Goal: Task Accomplishment & Management: Manage account settings

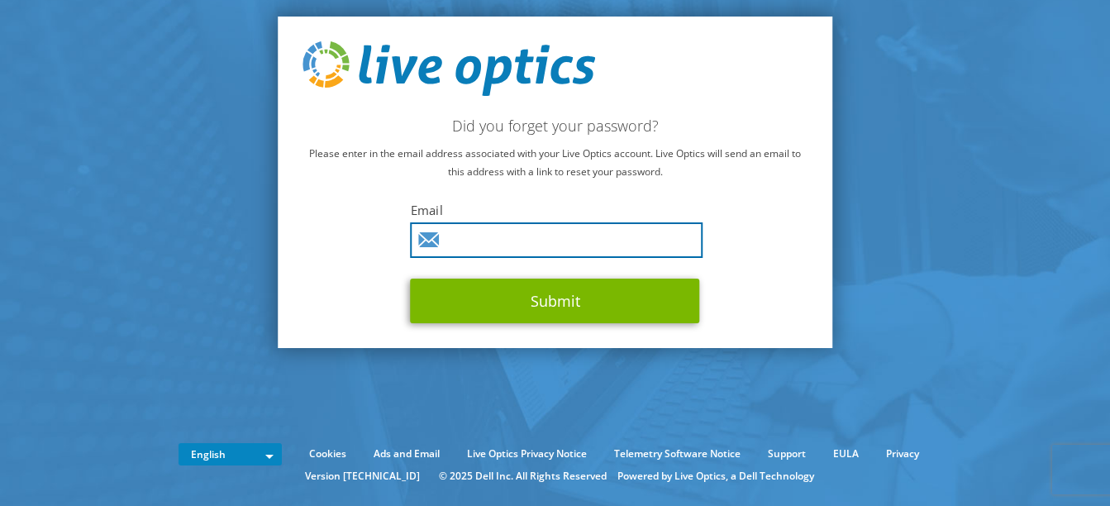
click at [483, 246] on input "text" at bounding box center [557, 240] width 293 height 36
type input "[EMAIL_ADDRESS][PERSON_NAME][DOMAIN_NAME]"
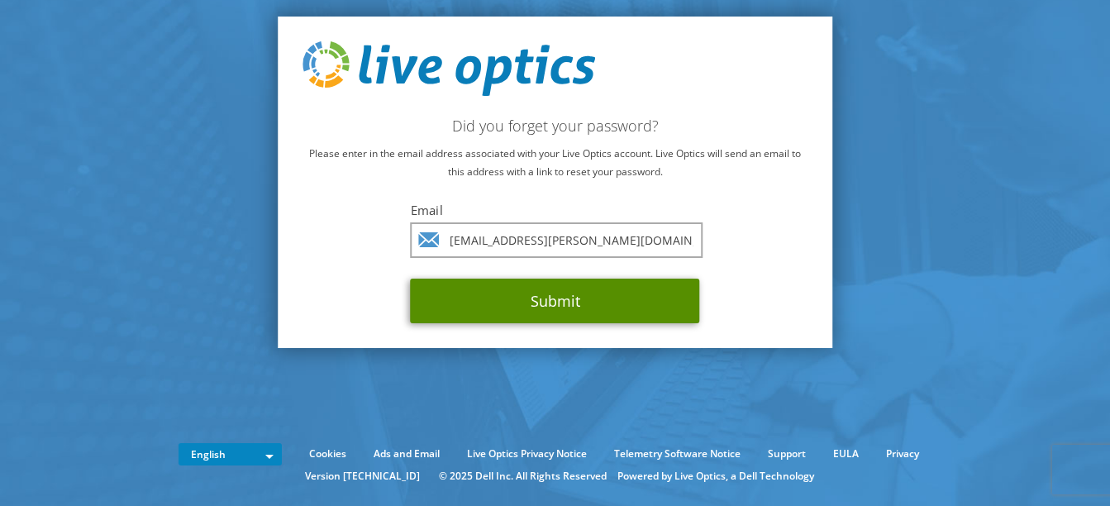
click at [516, 307] on button "Submit" at bounding box center [555, 300] width 289 height 45
click at [573, 294] on button "Submit" at bounding box center [555, 300] width 289 height 45
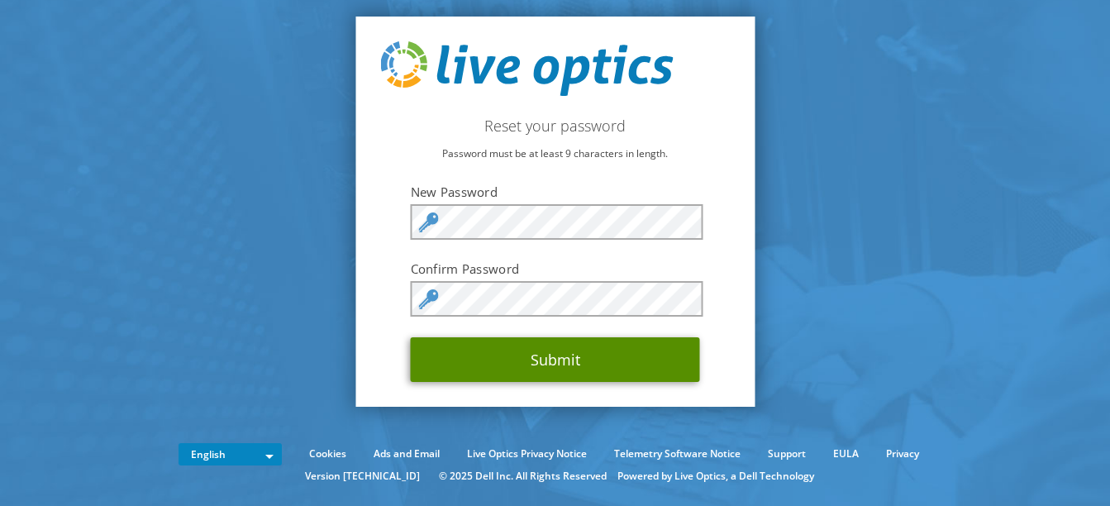
click at [550, 361] on button "Submit" at bounding box center [555, 359] width 289 height 45
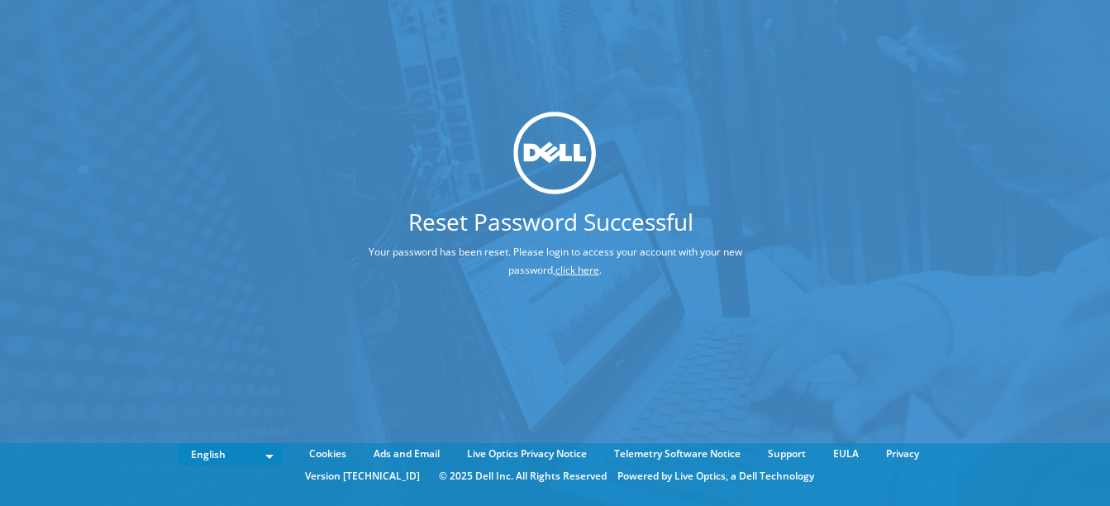
click at [555, 266] on link "click here" at bounding box center [577, 270] width 44 height 14
